Goal: Task Accomplishment & Management: Complete application form

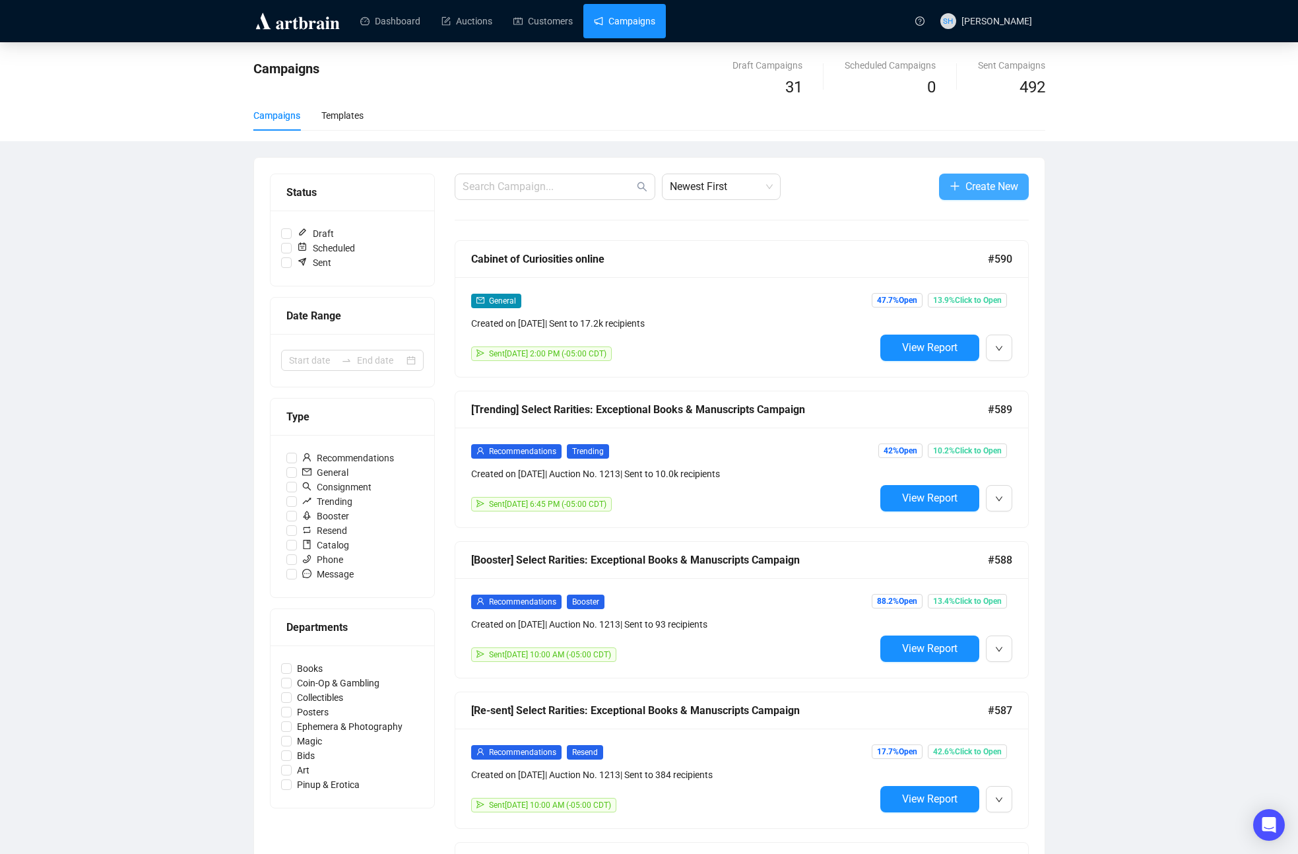
click at [974, 191] on span "Create New" at bounding box center [991, 186] width 53 height 16
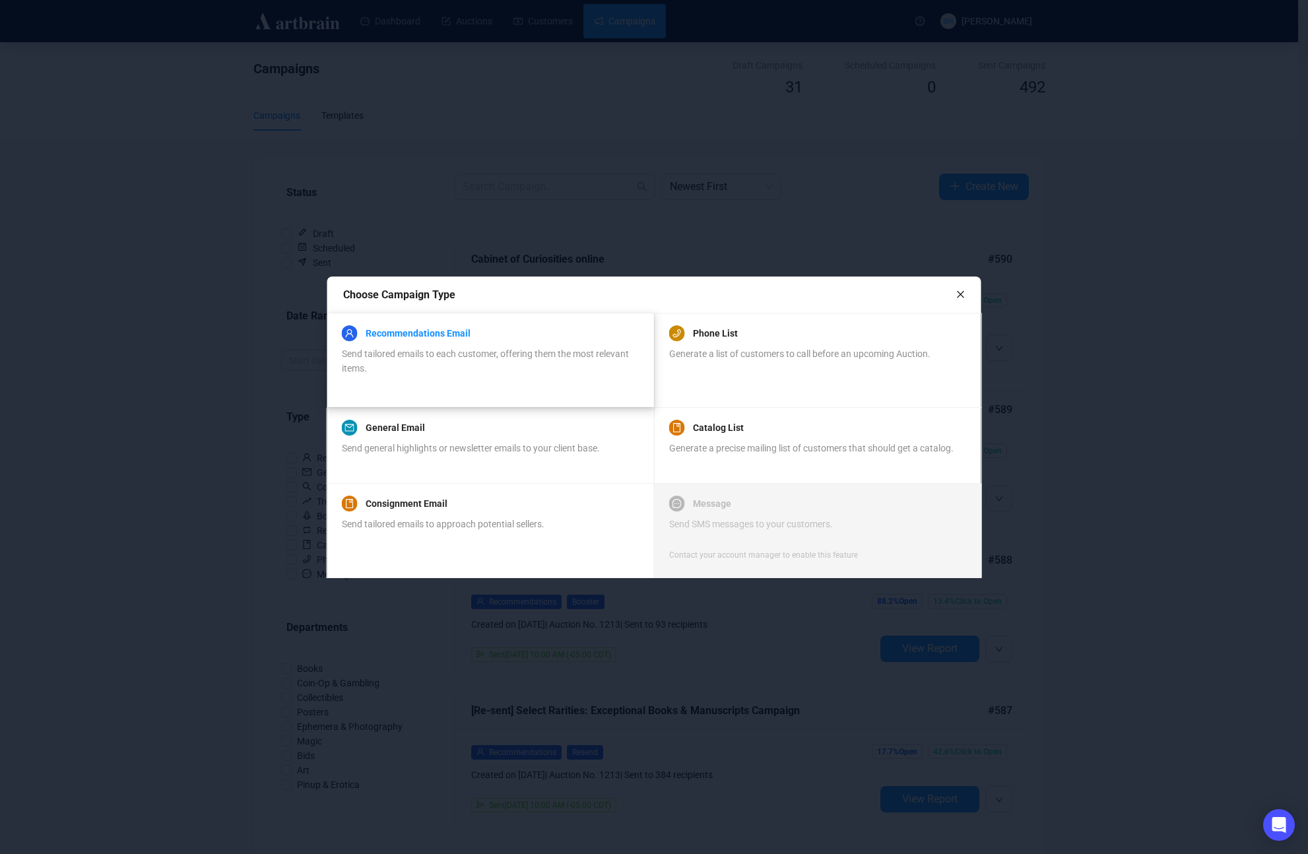
click at [414, 332] on div "Recommendations Email Send tailored emails to each customer, offering them the …" at bounding box center [490, 350] width 296 height 50
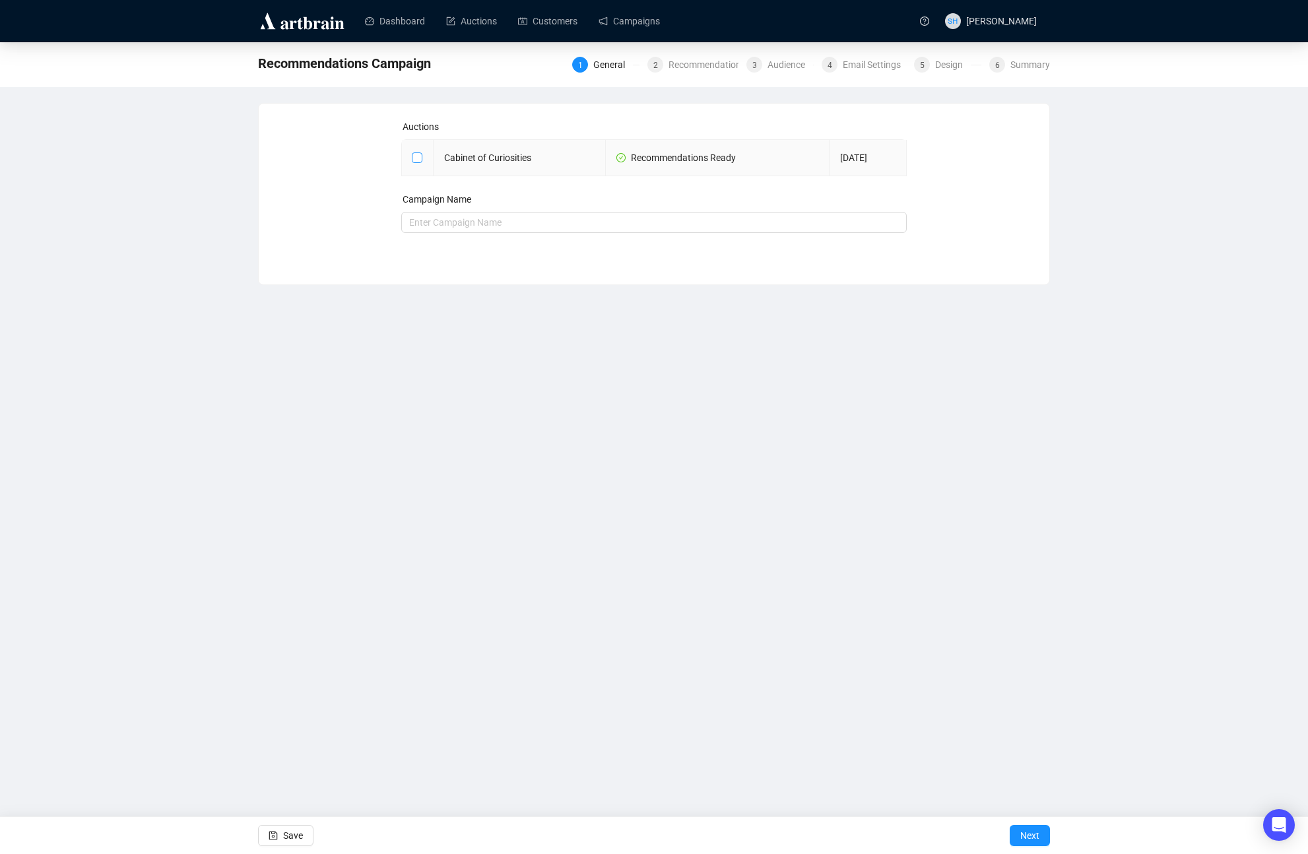
click at [413, 155] on input "checkbox" at bounding box center [416, 156] width 9 height 9
checkbox input "true"
type input "Cabinet of Curiosities Campaign"
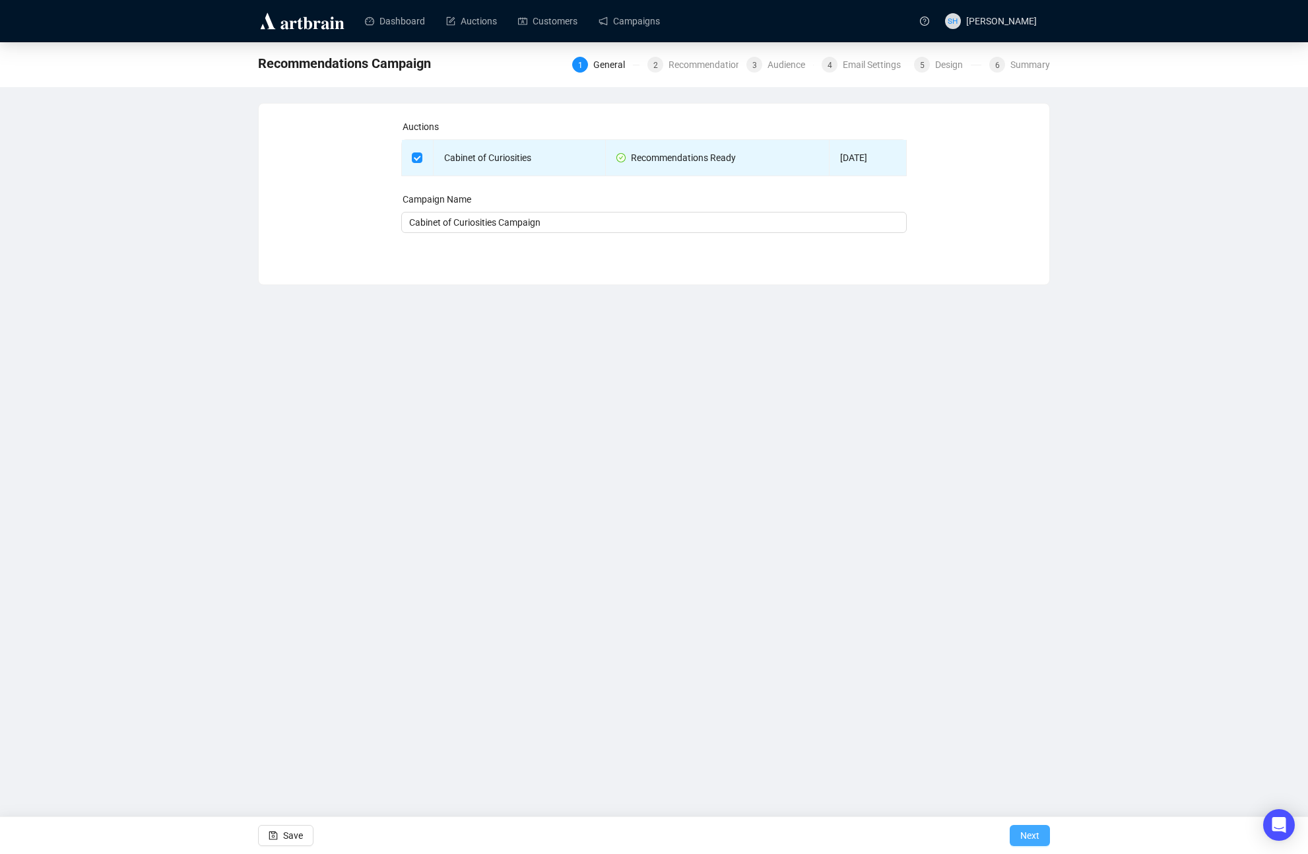
click at [1027, 833] on span "Next" at bounding box center [1029, 835] width 19 height 37
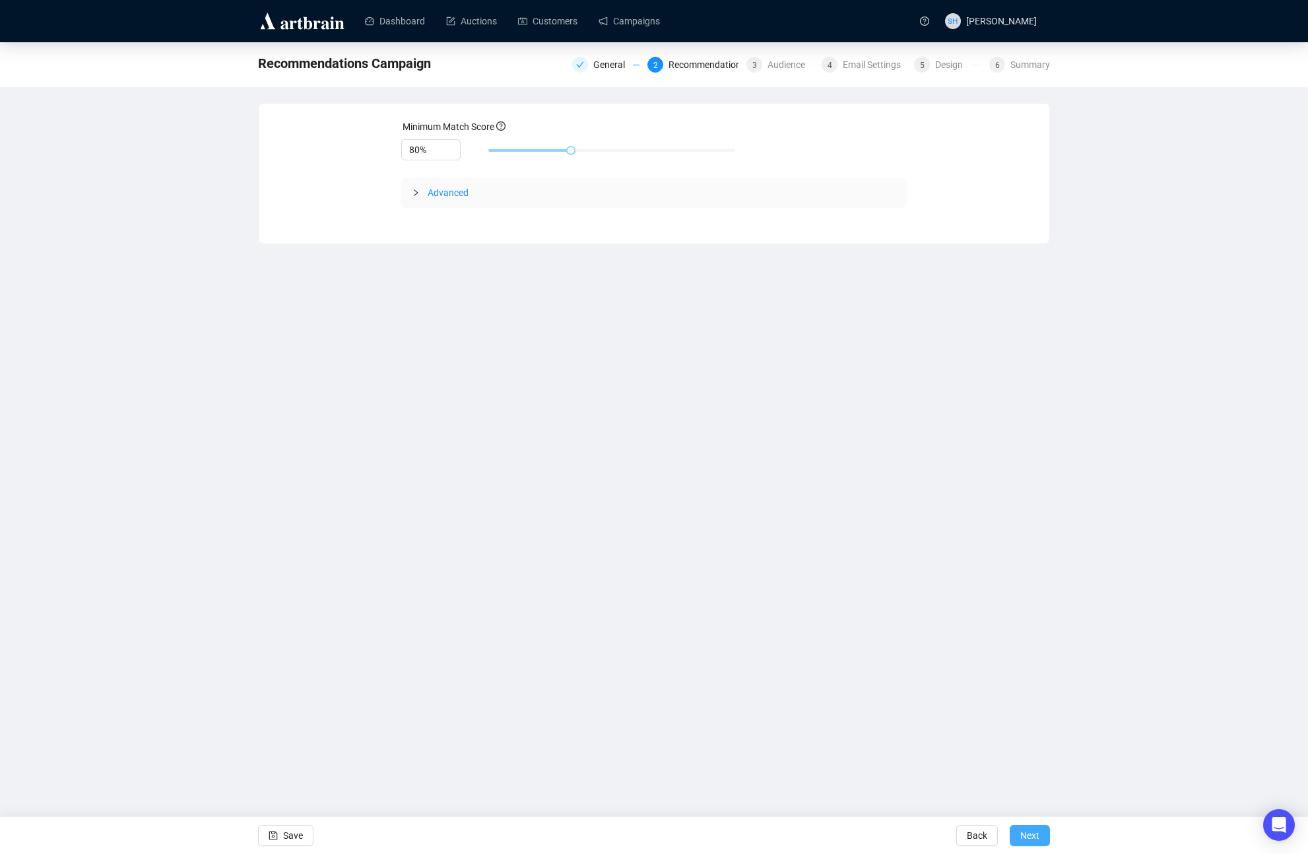
click at [1021, 835] on span "Next" at bounding box center [1029, 835] width 19 height 37
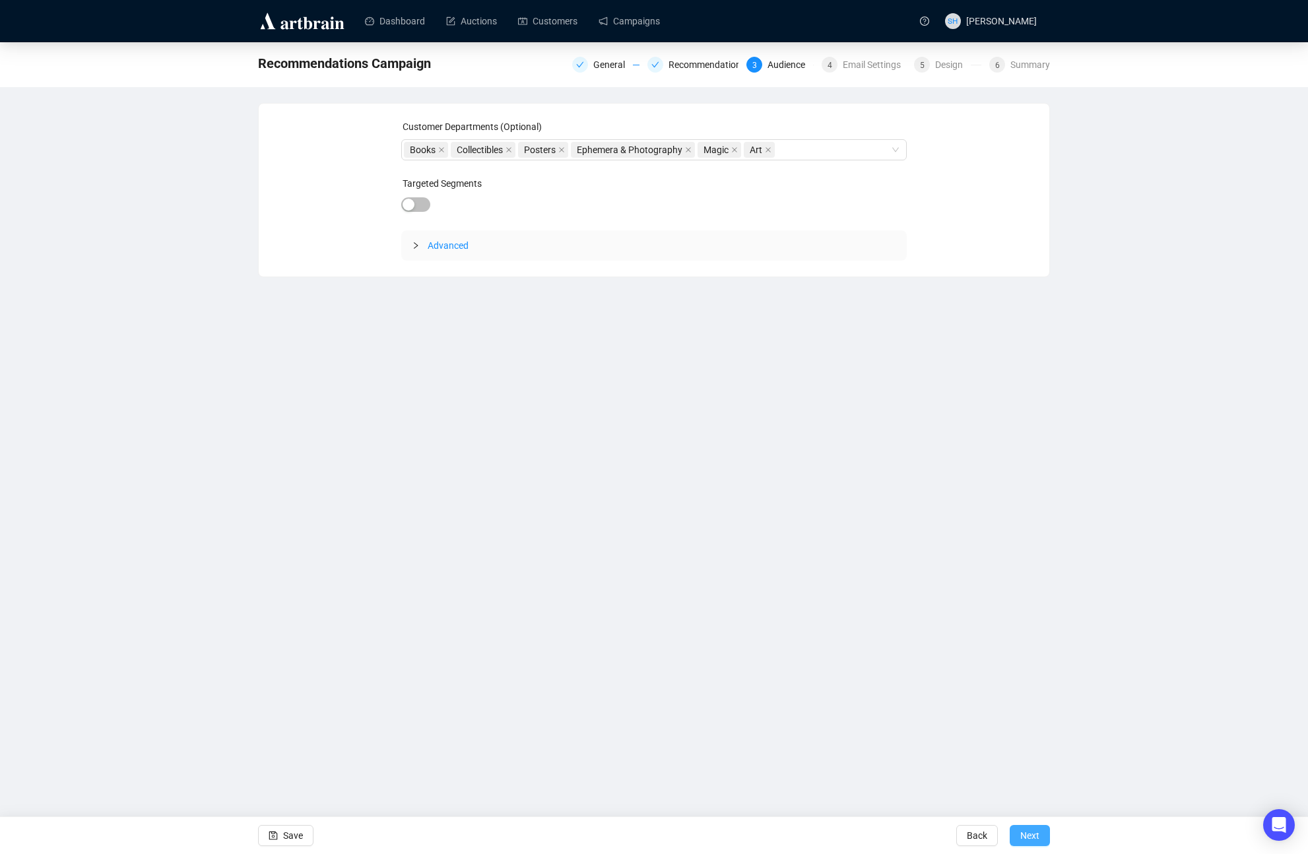
click at [1027, 833] on span "Next" at bounding box center [1029, 835] width 19 height 37
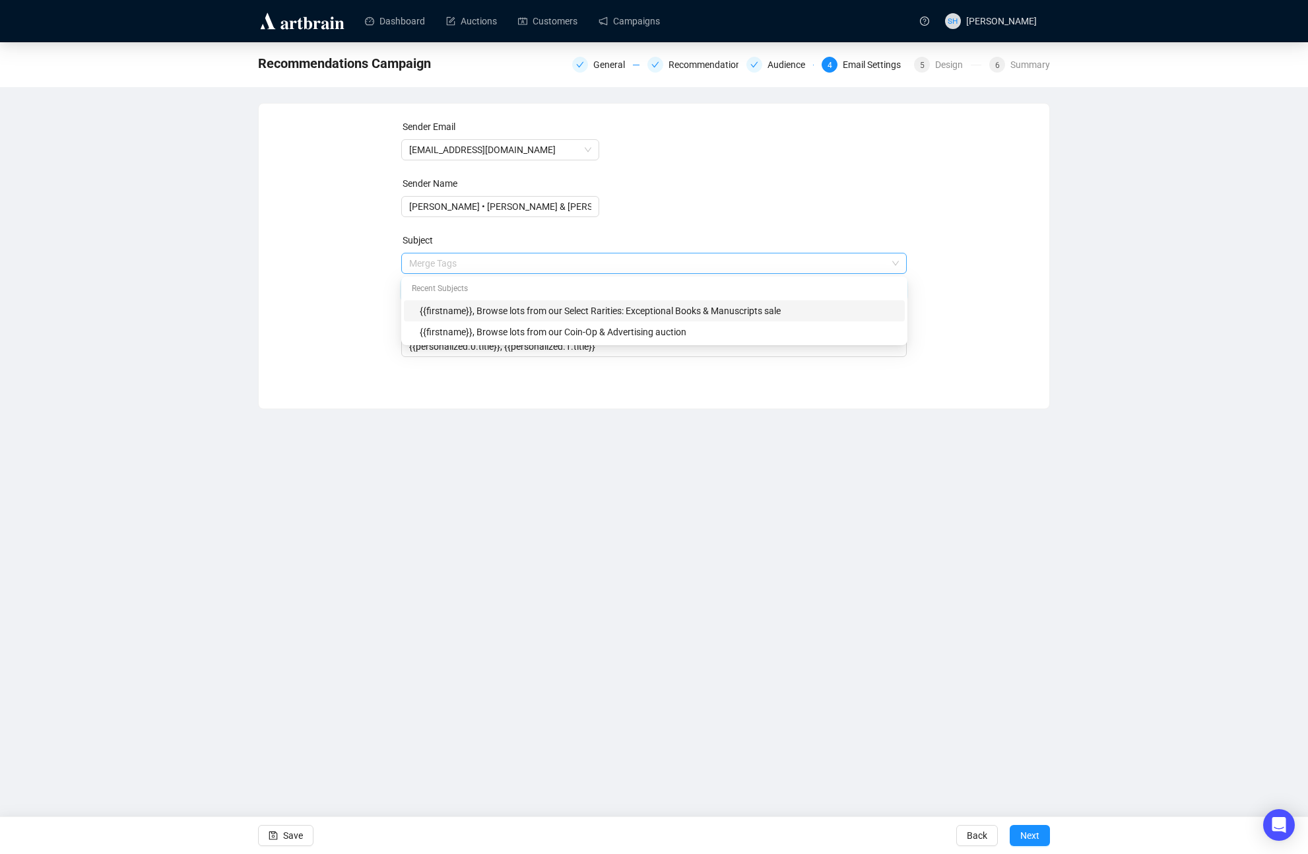
click at [559, 261] on span "Merge Tags {{firstname}}, Browse lots from our Select Rarities: Exceptional Boo…" at bounding box center [654, 276] width 506 height 37
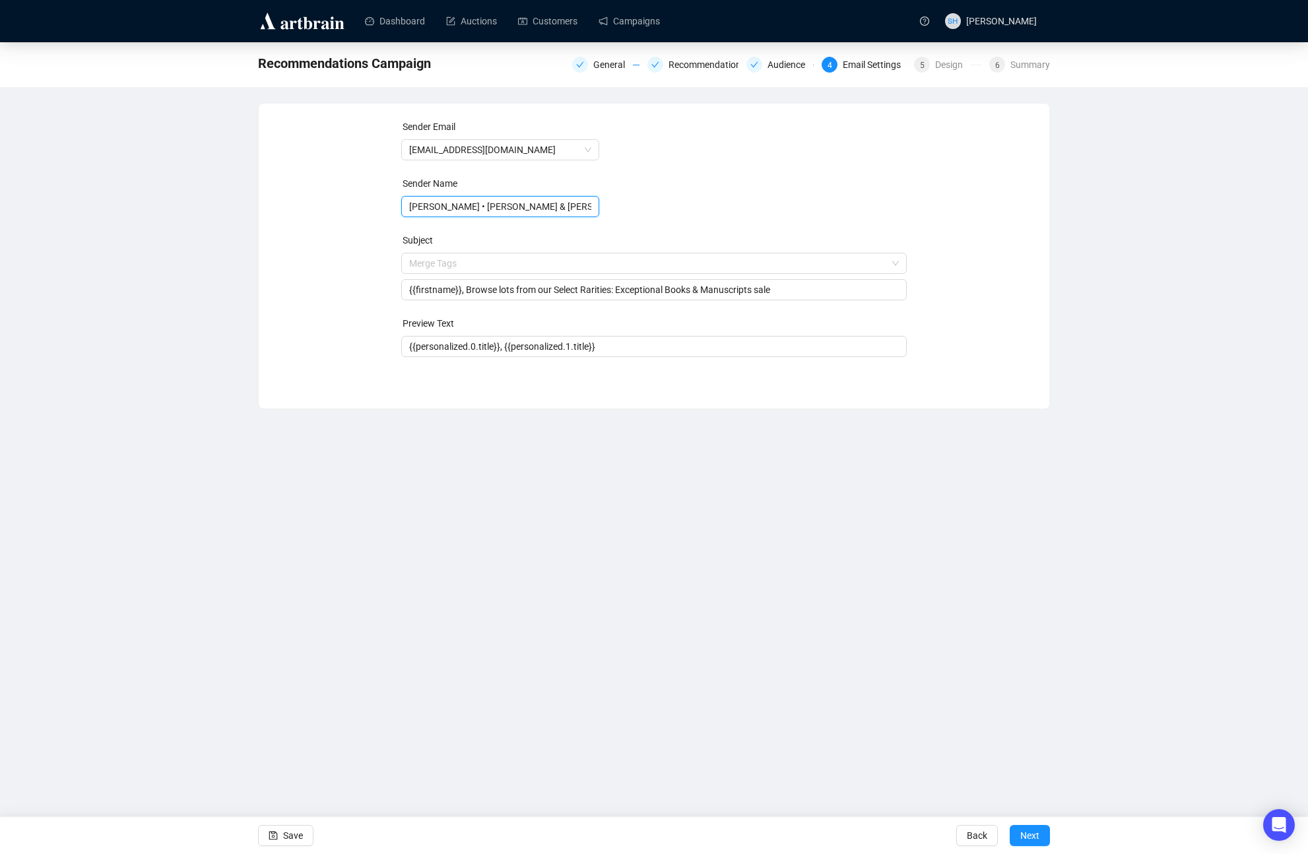
drag, startPoint x: 464, startPoint y: 205, endPoint x: 372, endPoint y: 195, distance: 93.0
click at [389, 196] on div "Sender Email [EMAIL_ADDRESS][DOMAIN_NAME] Sender Name [PERSON_NAME] • [PERSON_N…" at bounding box center [653, 245] width 759 height 253
type input "Potter & Potter Auctions"
click at [659, 592] on div "Dashboard Auctions Customers Campaigns SH [PERSON_NAME] Recommendations Campaig…" at bounding box center [654, 427] width 1308 height 854
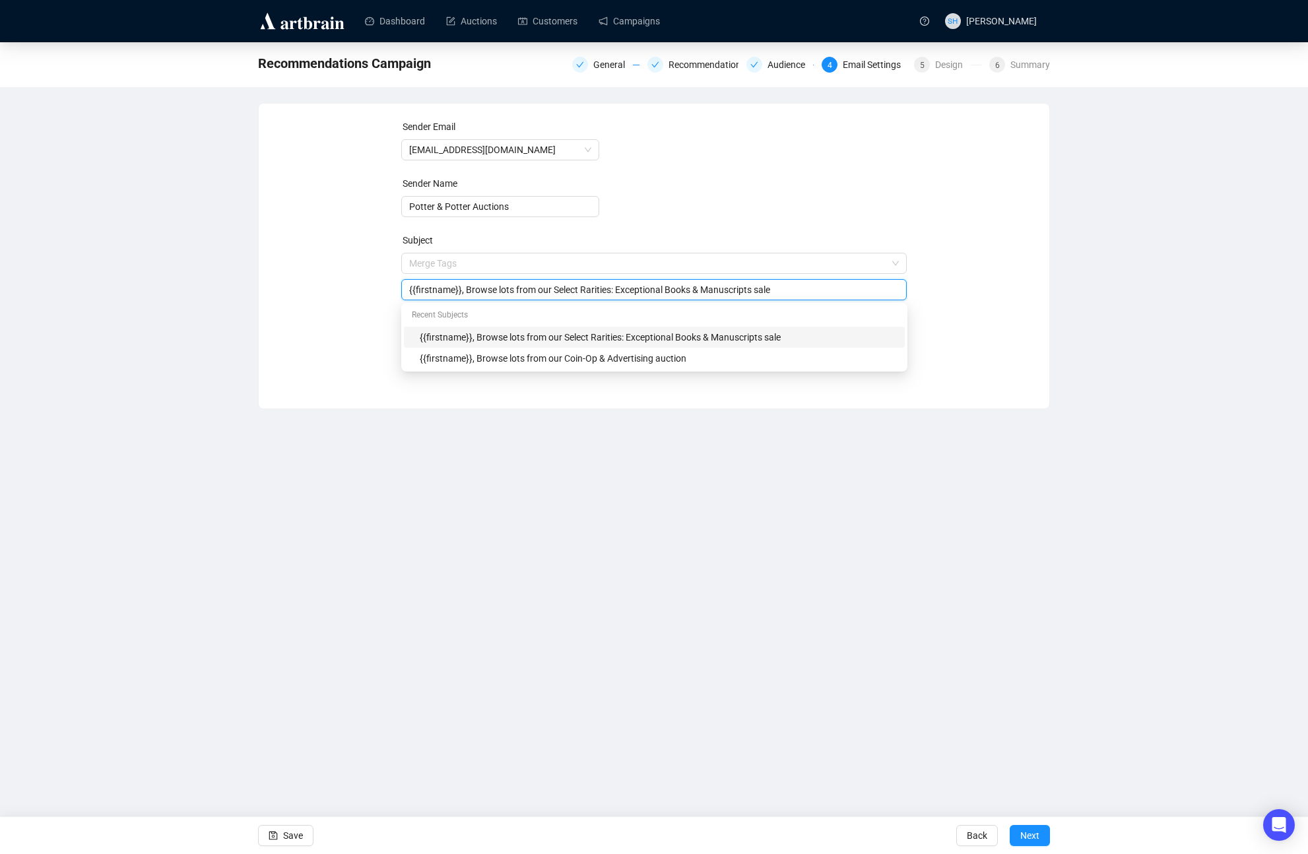
drag, startPoint x: 559, startPoint y: 290, endPoint x: 766, endPoint y: 293, distance: 207.2
click at [765, 293] on input "{{firstname}}, Browse lots from our Select Rarities: Exceptional Books & Manusc…" at bounding box center [654, 289] width 490 height 15
type input "{{firstname}}, Browse lots from our Cabinet of Curiosities sale"
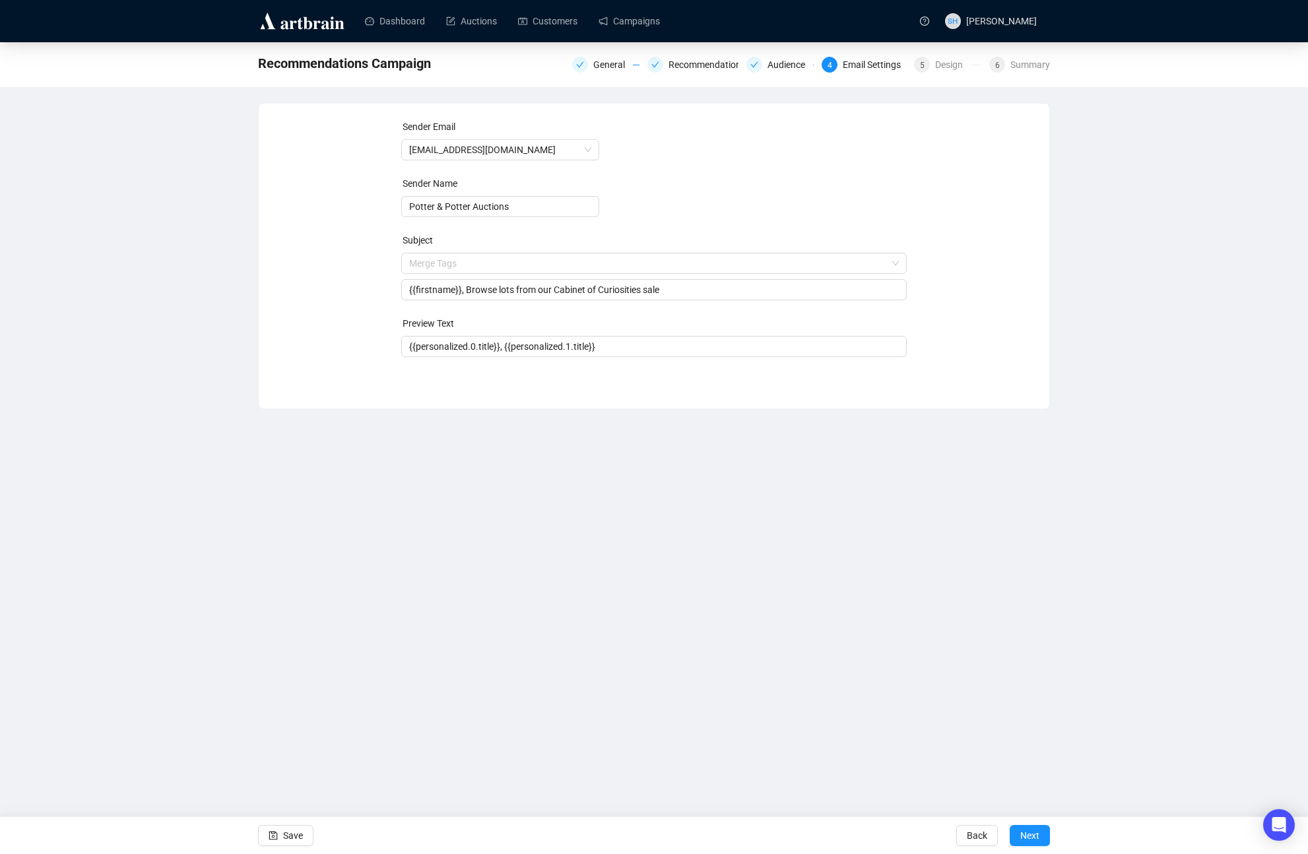
drag, startPoint x: 544, startPoint y: 558, endPoint x: 551, endPoint y: 562, distance: 8.3
click at [546, 562] on div "Dashboard Auctions Customers Campaigns SH [PERSON_NAME] Recommendations Campaig…" at bounding box center [654, 427] width 1308 height 854
click at [1028, 835] on span "Next" at bounding box center [1029, 835] width 19 height 37
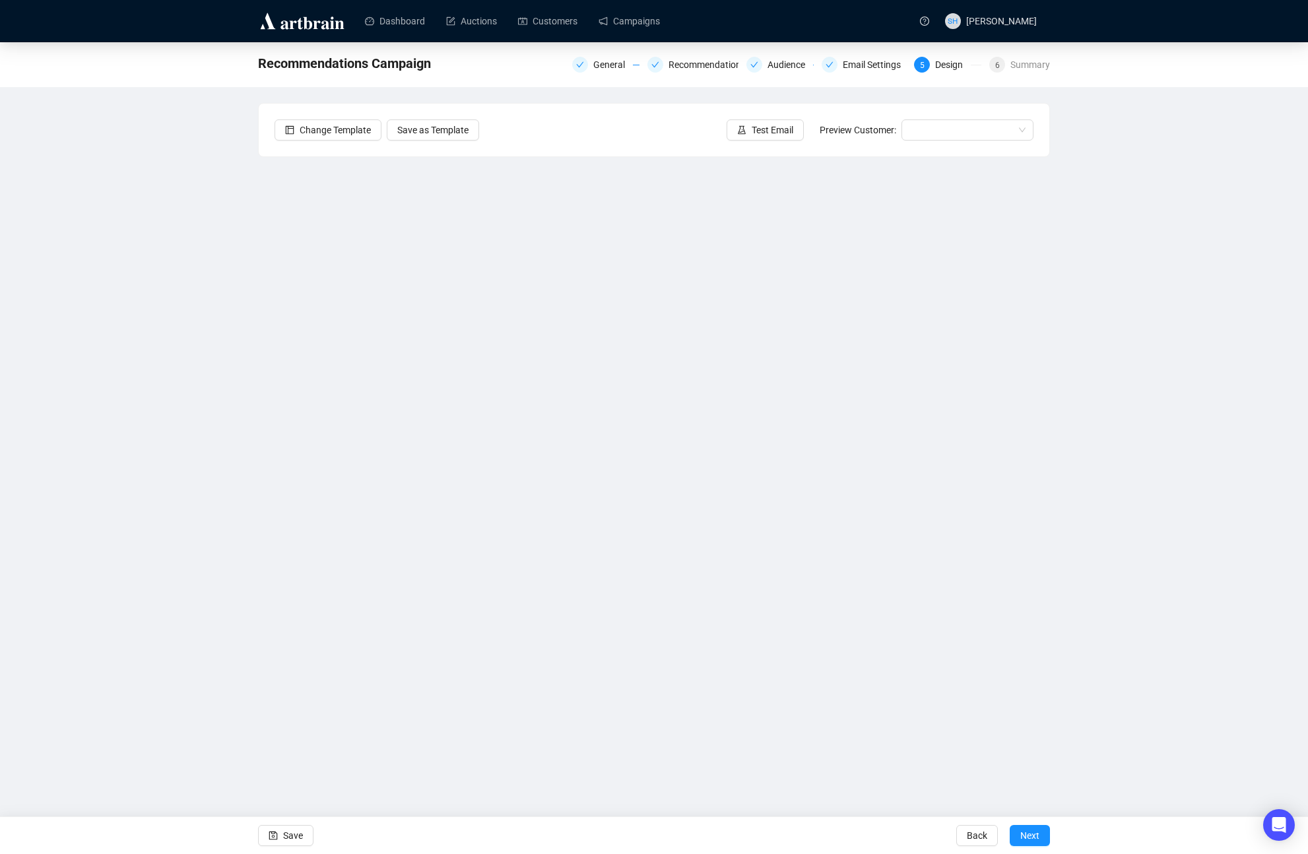
click at [109, 444] on div "Recommendations Campaign General Recommendations Audience Email Settings 5 Desi…" at bounding box center [654, 364] width 1308 height 644
drag, startPoint x: 164, startPoint y: 492, endPoint x: 194, endPoint y: 491, distance: 29.7
click at [164, 492] on div "Recommendations Campaign General Recommendations Audience Email Settings 5 Desi…" at bounding box center [654, 364] width 1308 height 644
drag, startPoint x: 214, startPoint y: 387, endPoint x: 224, endPoint y: 393, distance: 11.8
click at [214, 387] on div "Recommendations Campaign General Recommendations Audience Email Settings 5 Desi…" at bounding box center [654, 364] width 1308 height 644
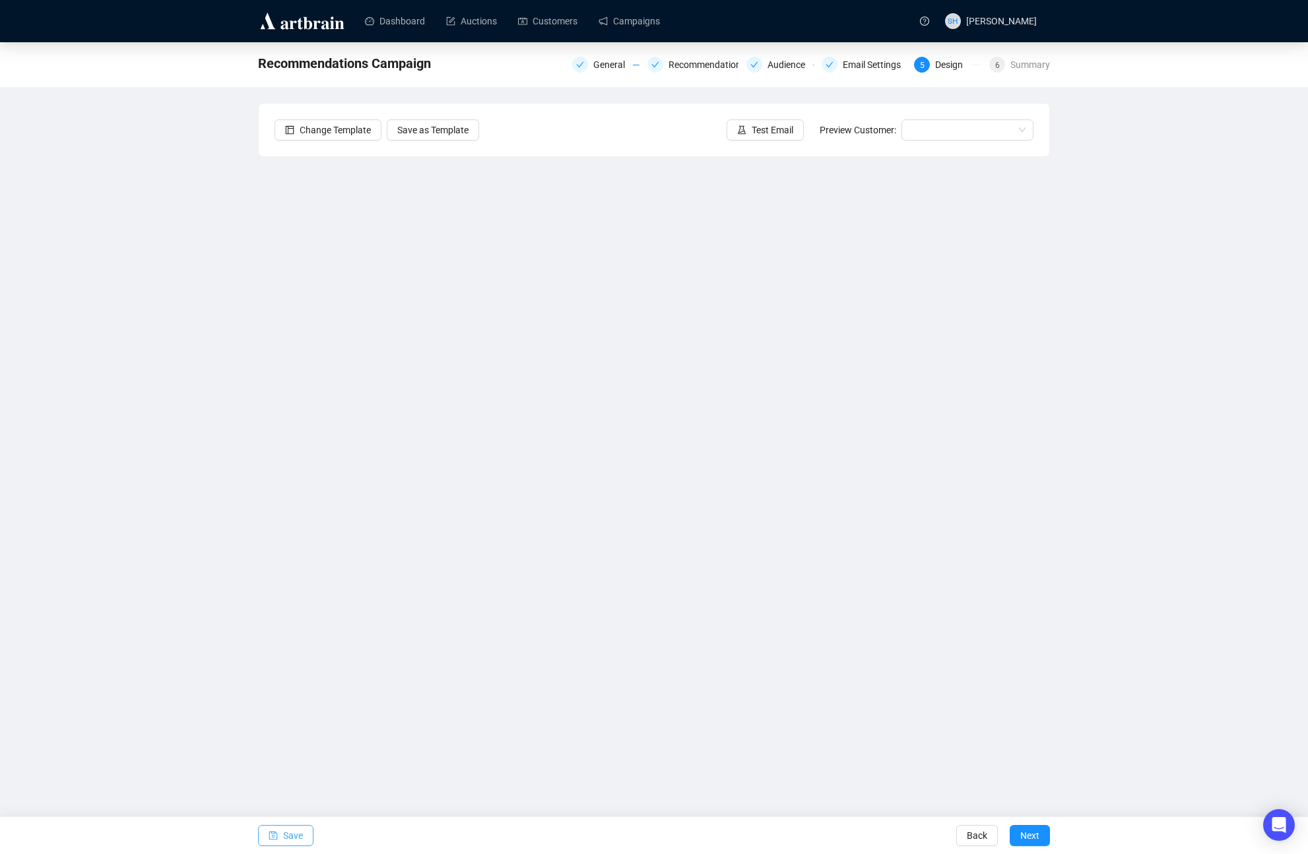
click at [281, 833] on button "Save" at bounding box center [285, 835] width 55 height 21
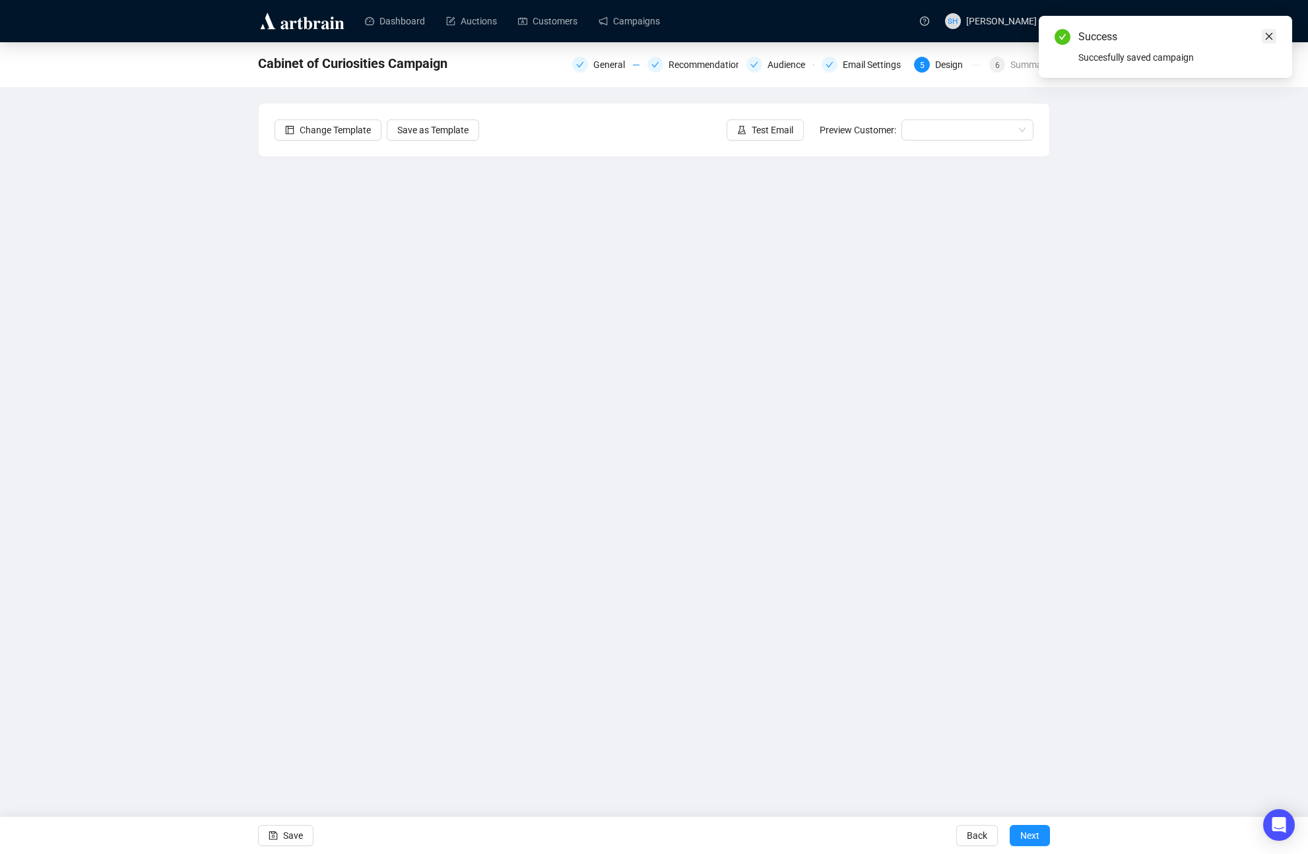
click at [1269, 38] on icon "close" at bounding box center [1268, 36] width 9 height 9
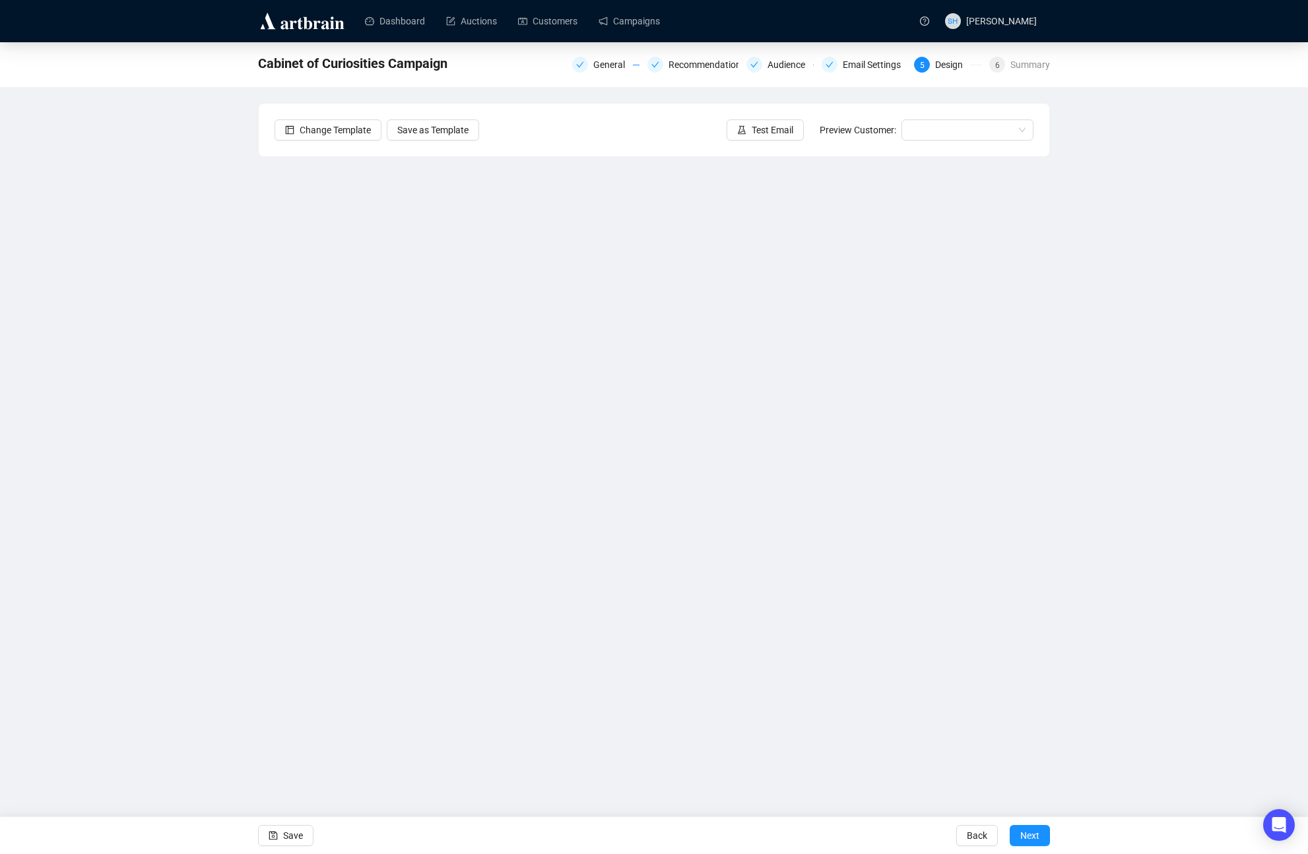
click at [1159, 348] on div "Cabinet of Curiosities Campaign General Recommendations Audience Email Settings…" at bounding box center [654, 364] width 1308 height 644
click at [294, 836] on span "Save" at bounding box center [293, 835] width 20 height 37
click at [282, 832] on button "Save" at bounding box center [285, 835] width 55 height 21
